Goal: Task Accomplishment & Management: Manage account settings

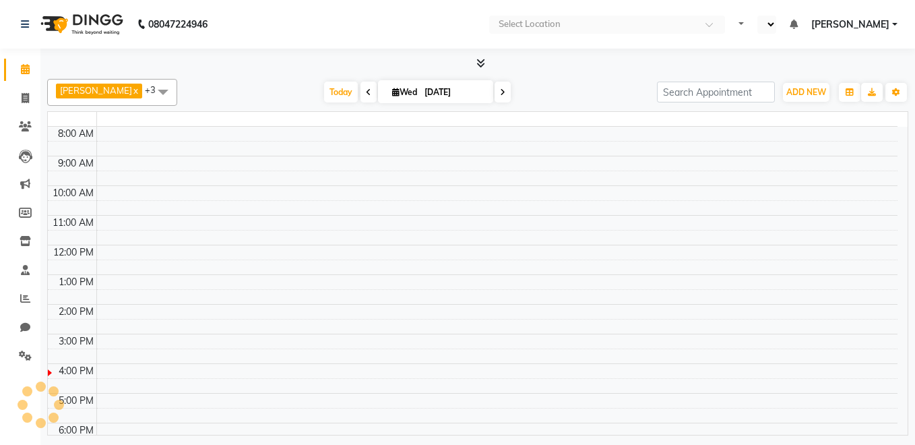
select select "en"
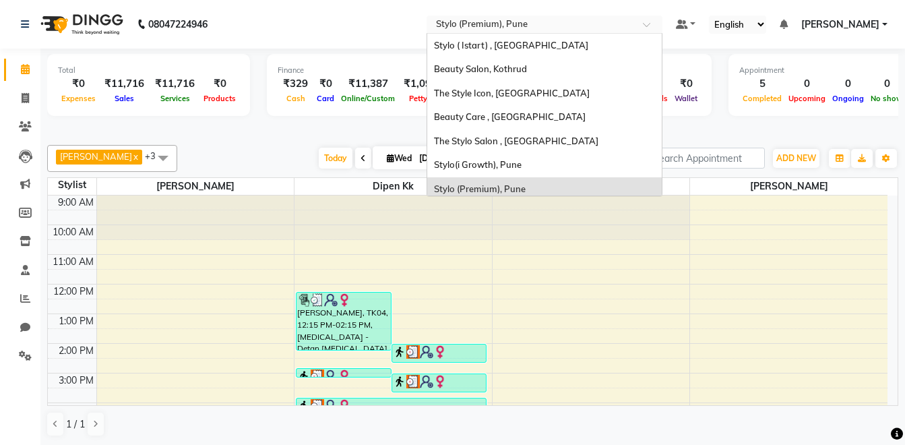
click at [628, 20] on input "text" at bounding box center [530, 25] width 195 height 13
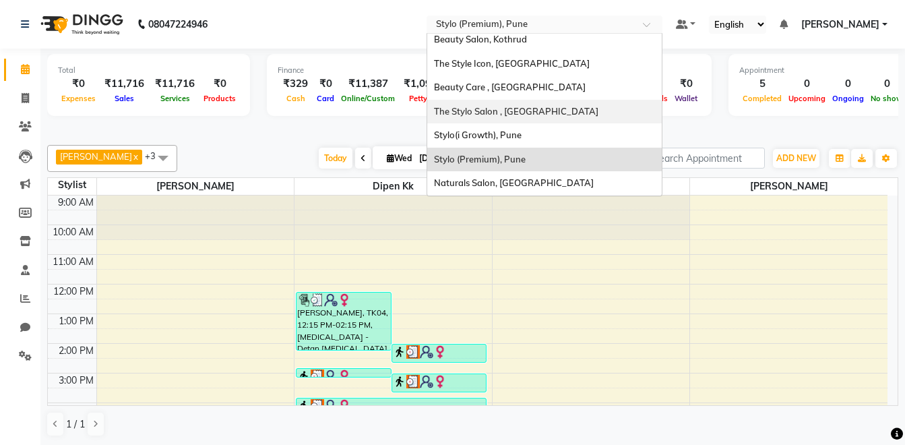
click at [589, 105] on div "The Stylo Salon , [GEOGRAPHIC_DATA]" at bounding box center [544, 112] width 234 height 24
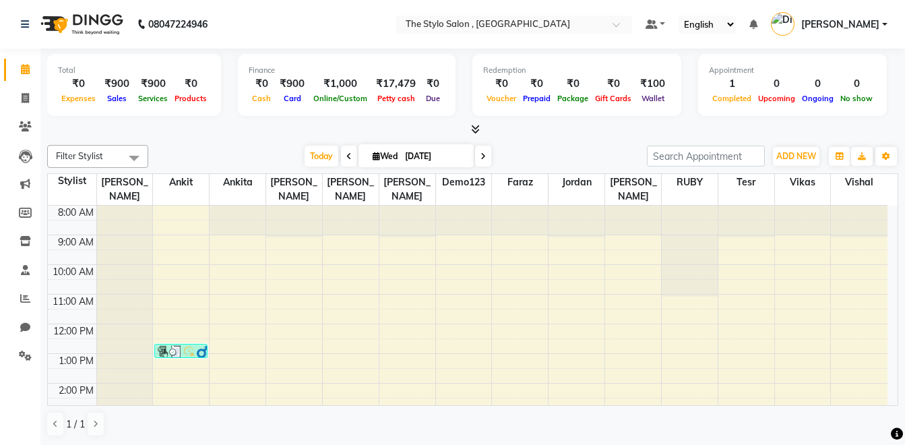
scroll to position [0, 241]
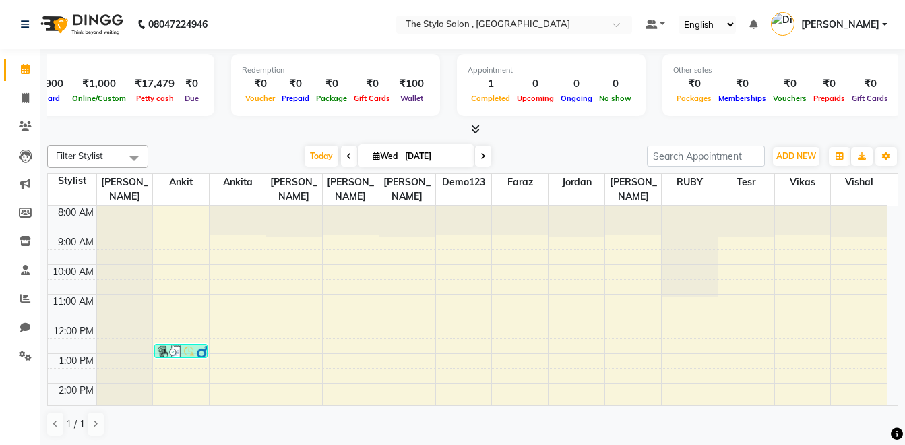
click at [476, 128] on icon at bounding box center [475, 129] width 9 height 10
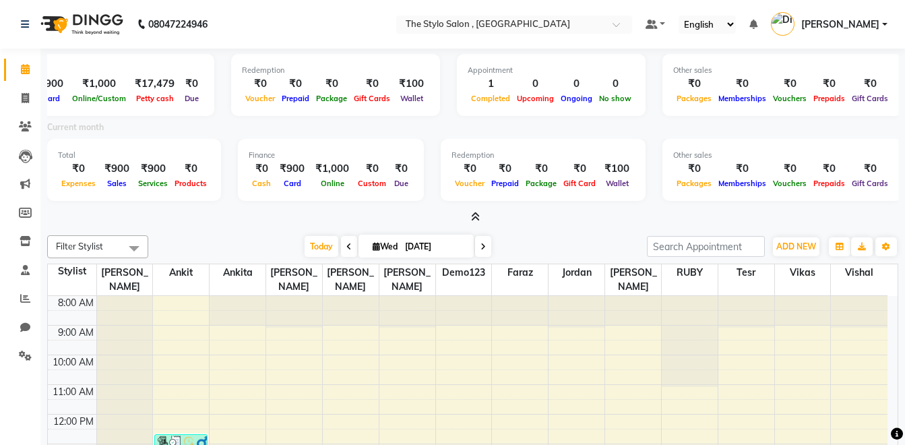
click at [473, 212] on icon at bounding box center [475, 216] width 9 height 10
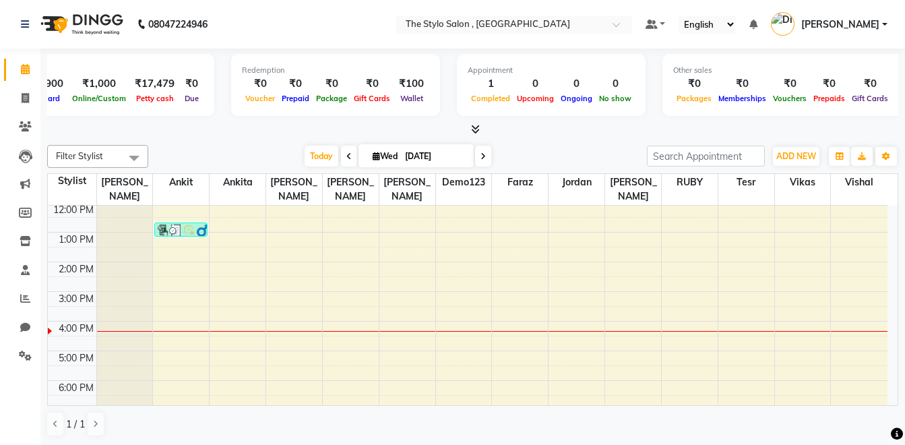
scroll to position [121, 0]
click at [67, 161] on span "Filter Stylist" at bounding box center [97, 156] width 101 height 23
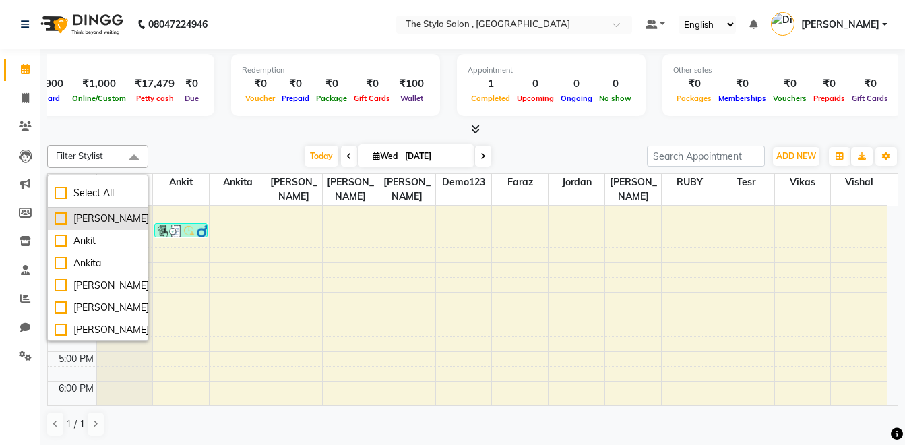
click at [92, 219] on div "[PERSON_NAME]" at bounding box center [98, 218] width 86 height 14
checkbox input "true"
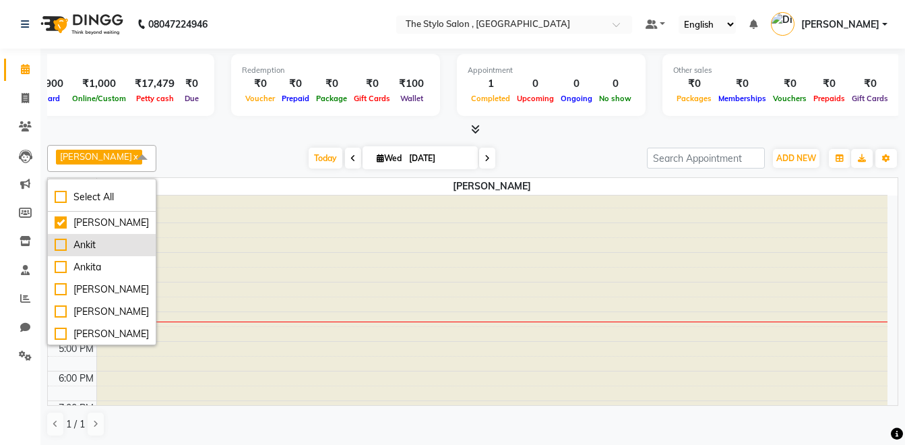
click at [99, 244] on div "Ankit" at bounding box center [102, 245] width 94 height 14
checkbox input "true"
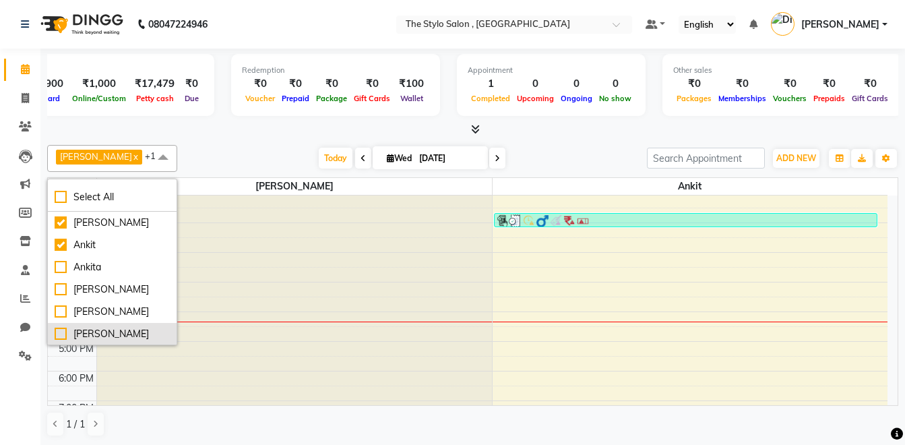
click at [119, 329] on div "[PERSON_NAME]" at bounding box center [112, 334] width 115 height 14
checkbox input "true"
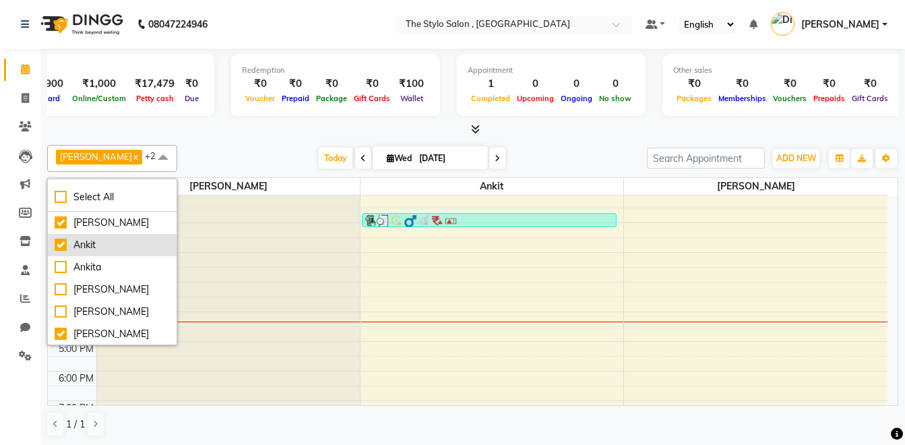
click at [87, 249] on div "Ankit" at bounding box center [112, 245] width 115 height 14
checkbox input "false"
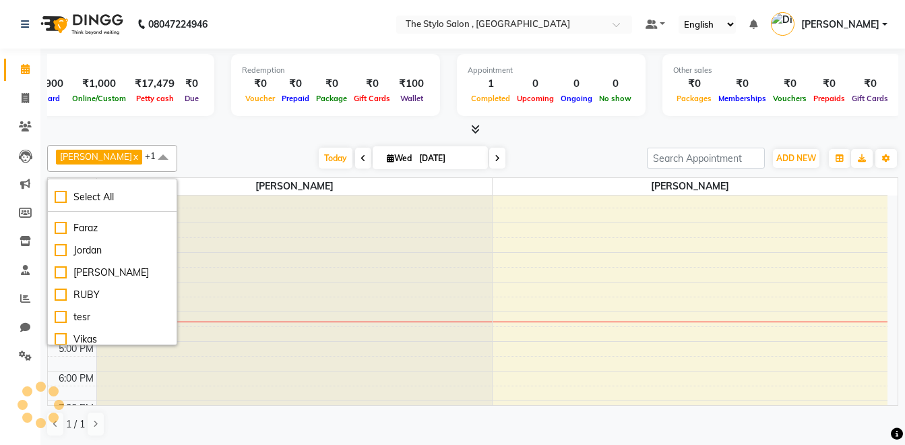
scroll to position [173, 0]
click at [96, 299] on div "tesr" at bounding box center [112, 294] width 115 height 14
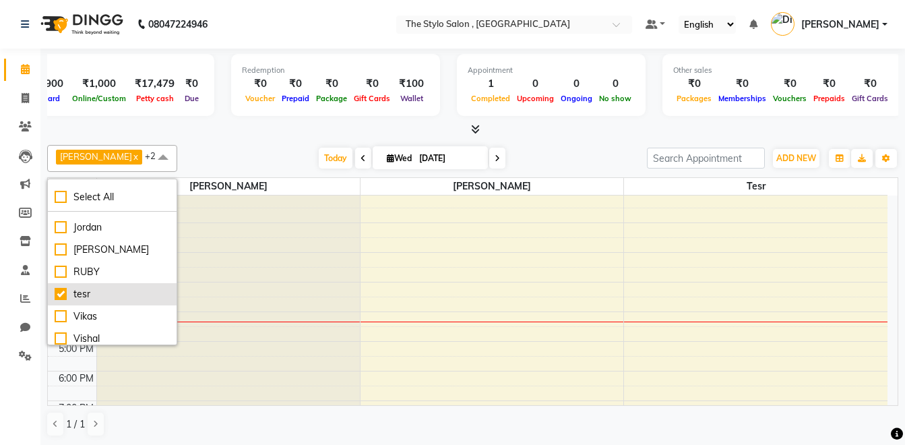
click at [90, 288] on div "tesr" at bounding box center [112, 294] width 115 height 14
checkbox input "false"
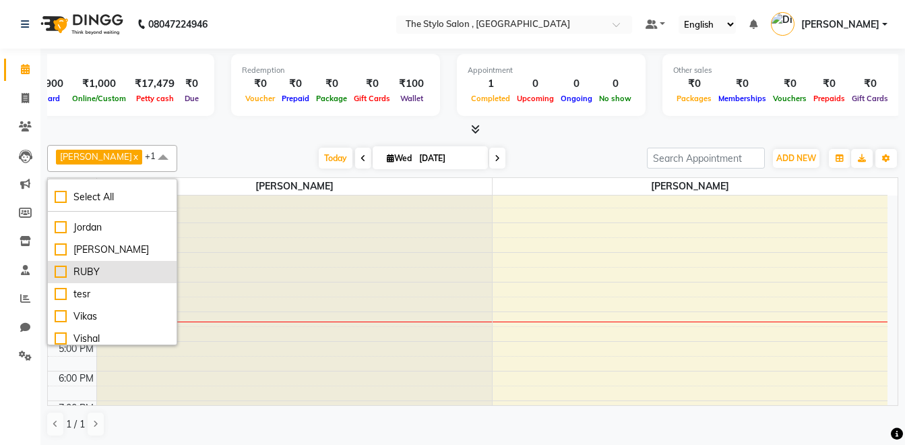
click at [84, 263] on li "RUBY" at bounding box center [112, 272] width 129 height 22
checkbox input "true"
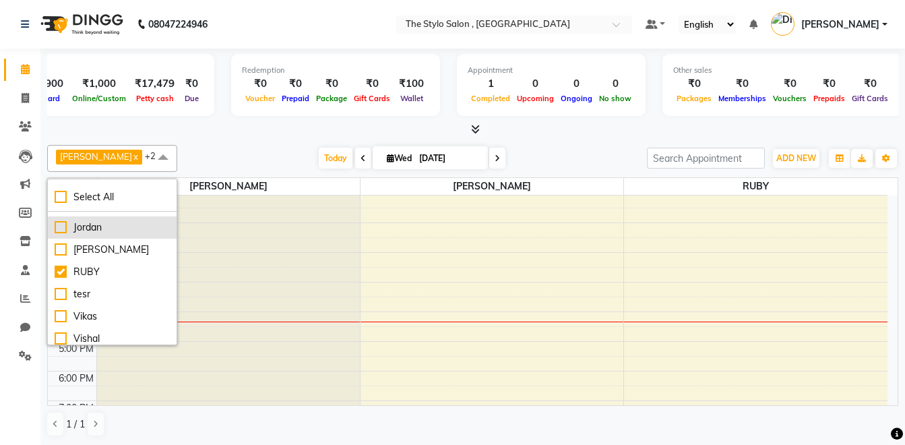
click at [68, 225] on div "Jordan" at bounding box center [112, 227] width 115 height 14
checkbox input "true"
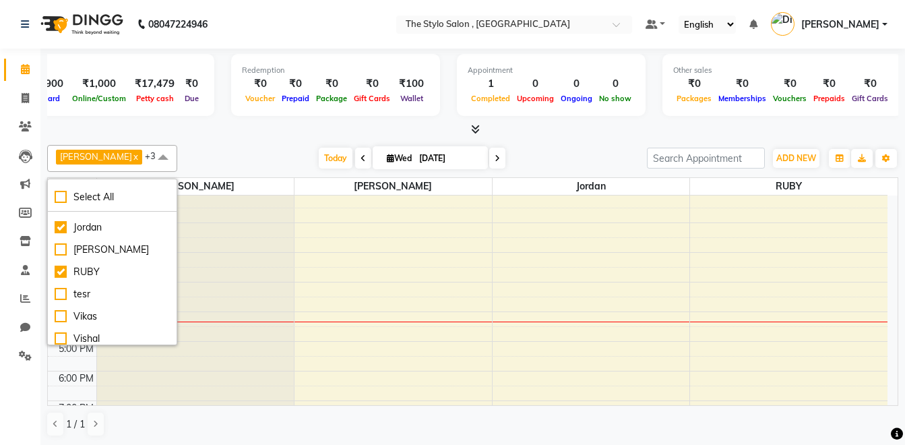
click at [184, 150] on div "[DATE] [DATE]" at bounding box center [412, 158] width 456 height 20
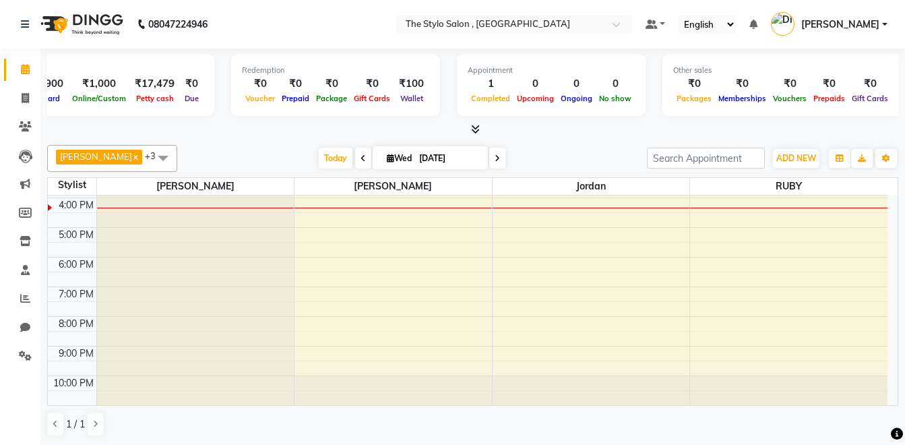
scroll to position [229, 0]
drag, startPoint x: 50, startPoint y: 238, endPoint x: 496, endPoint y: 211, distance: 446.7
click at [496, 211] on tbody "8:00 AM 9:00 AM 10:00 AM 11:00 AM 12:00 PM 1:00 PM 2:00 PM 3:00 PM 4:00 PM 5:00…" at bounding box center [467, 188] width 839 height 444
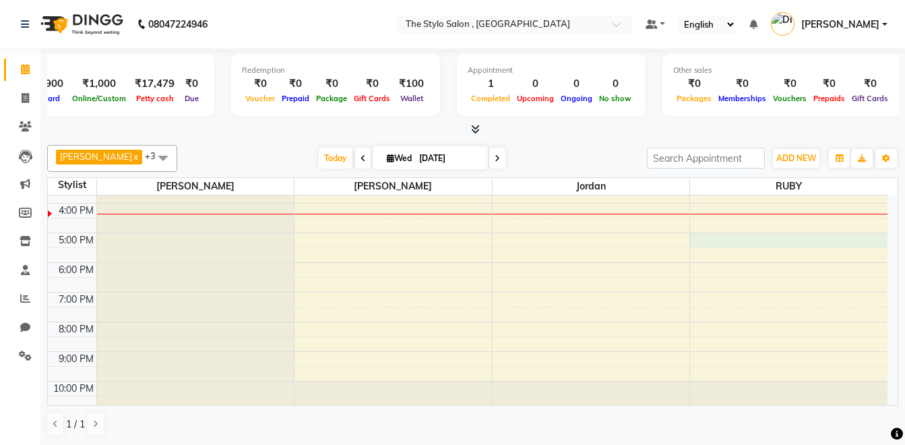
click at [726, 240] on div "8:00 AM 9:00 AM 10:00 AM 11:00 AM 12:00 PM 1:00 PM 2:00 PM 3:00 PM 4:00 PM 5:00…" at bounding box center [467, 188] width 839 height 444
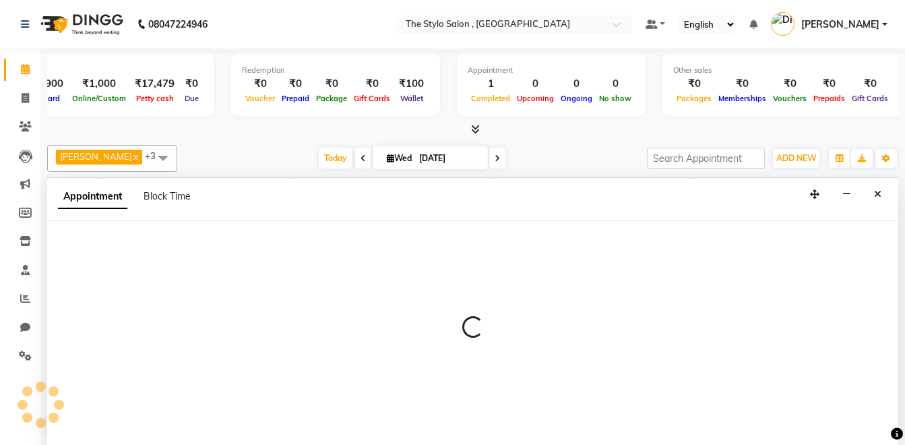
scroll to position [1, 0]
select select "76883"
select select "1020"
select select "tentative"
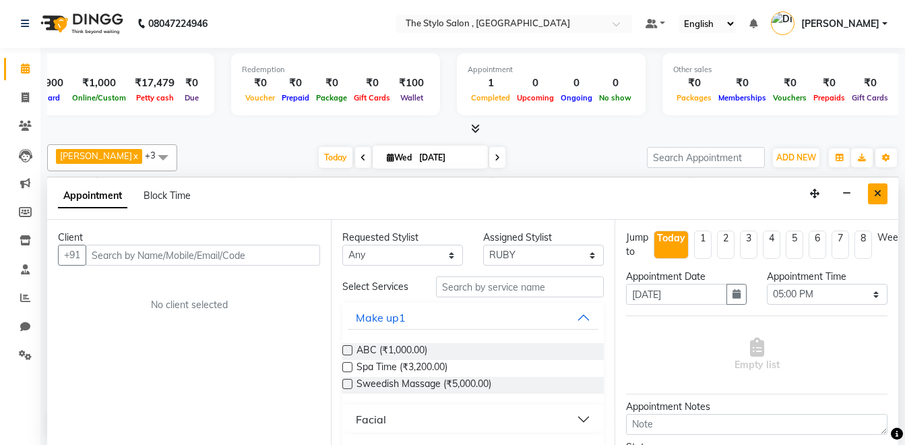
click at [876, 197] on icon "Close" at bounding box center [877, 193] width 7 height 9
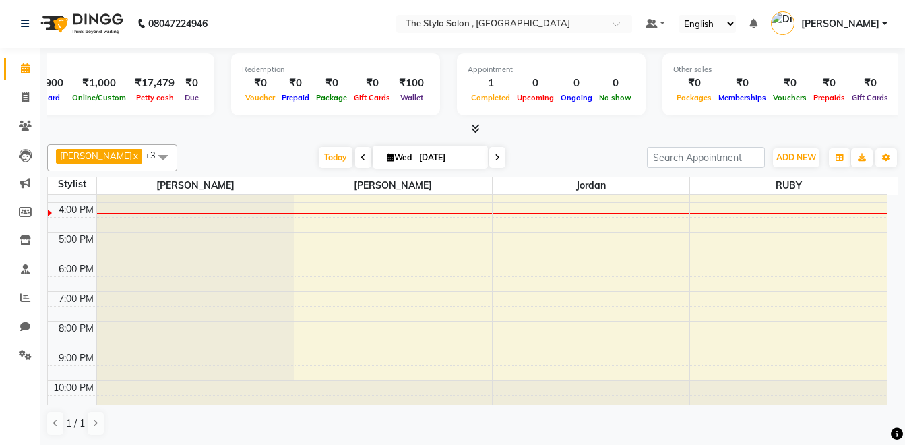
click at [855, 23] on span "[PERSON_NAME]" at bounding box center [840, 24] width 78 height 14
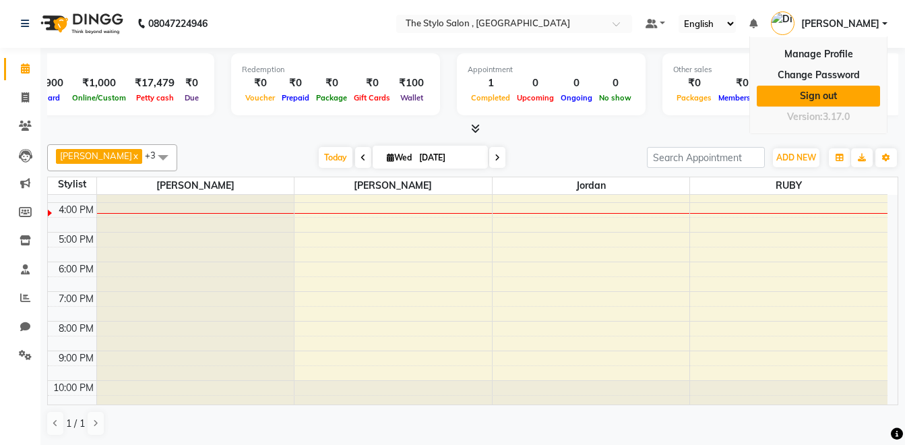
click at [843, 96] on link "Sign out" at bounding box center [817, 96] width 123 height 21
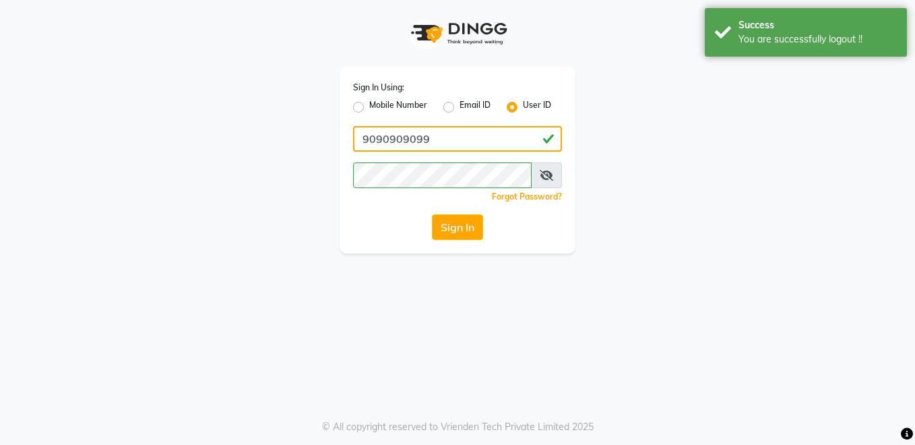
click at [428, 138] on input "9090909099" at bounding box center [457, 139] width 209 height 26
type input "katiebeauty"
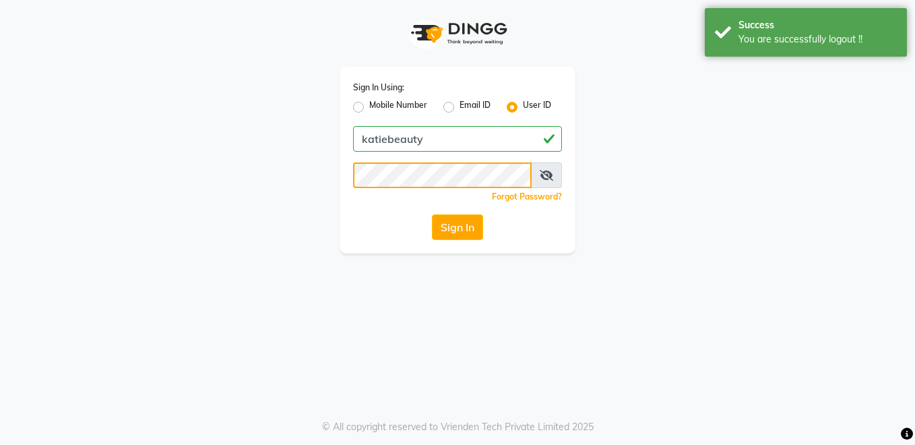
click at [432, 214] on button "Sign In" at bounding box center [457, 227] width 51 height 26
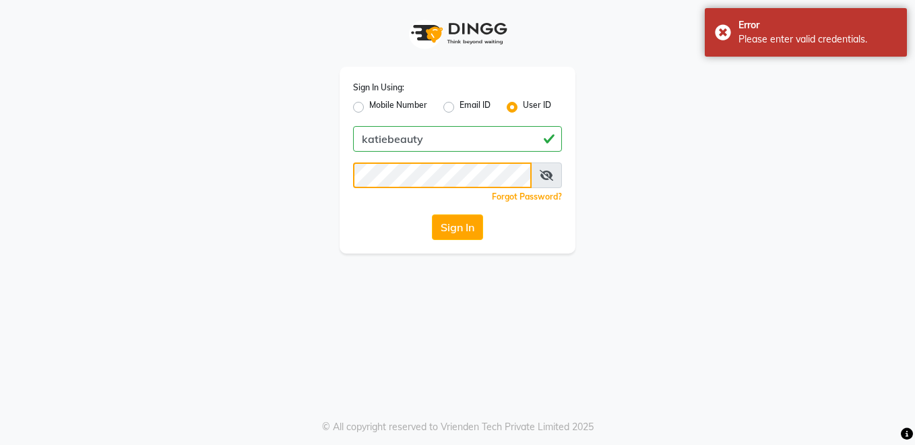
click at [432, 214] on button "Sign In" at bounding box center [457, 227] width 51 height 26
